Goal: Go to known website: Access a specific website the user already knows

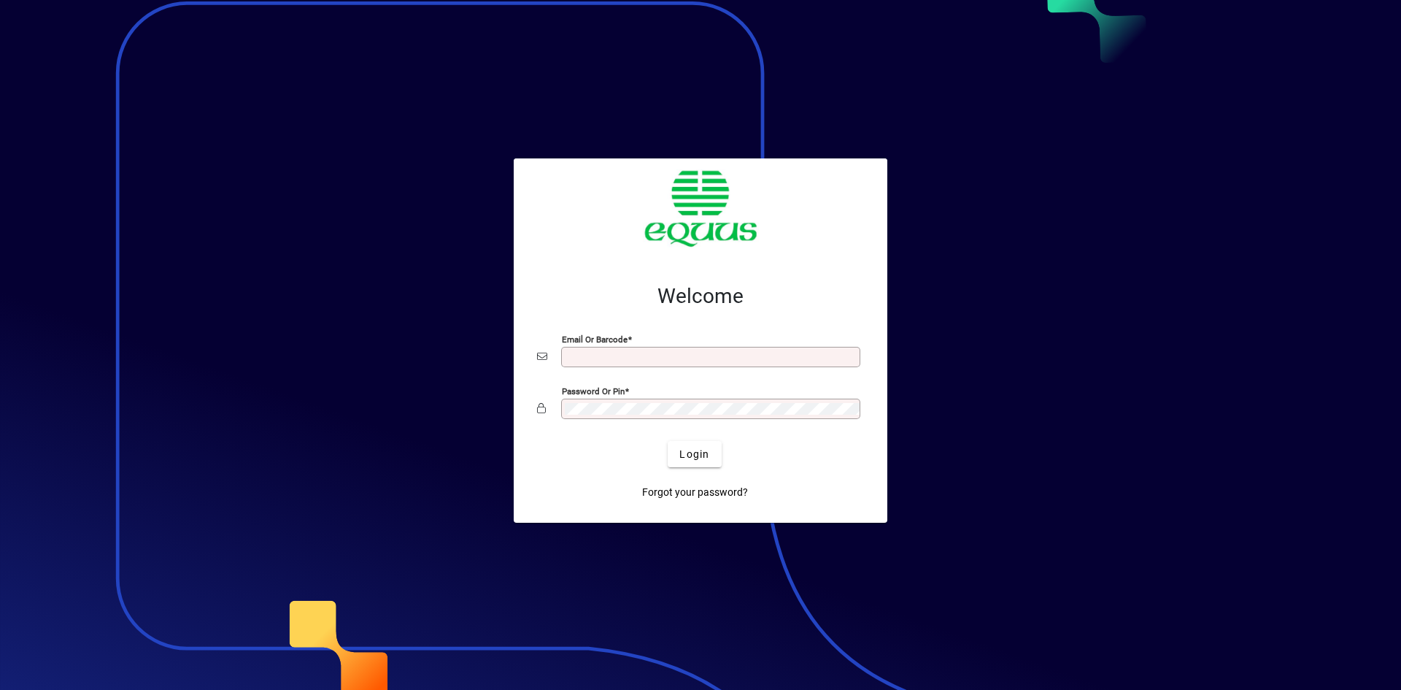
type input "**********"
click at [701, 450] on span "Login" at bounding box center [694, 454] width 30 height 15
